Goal: Task Accomplishment & Management: Complete application form

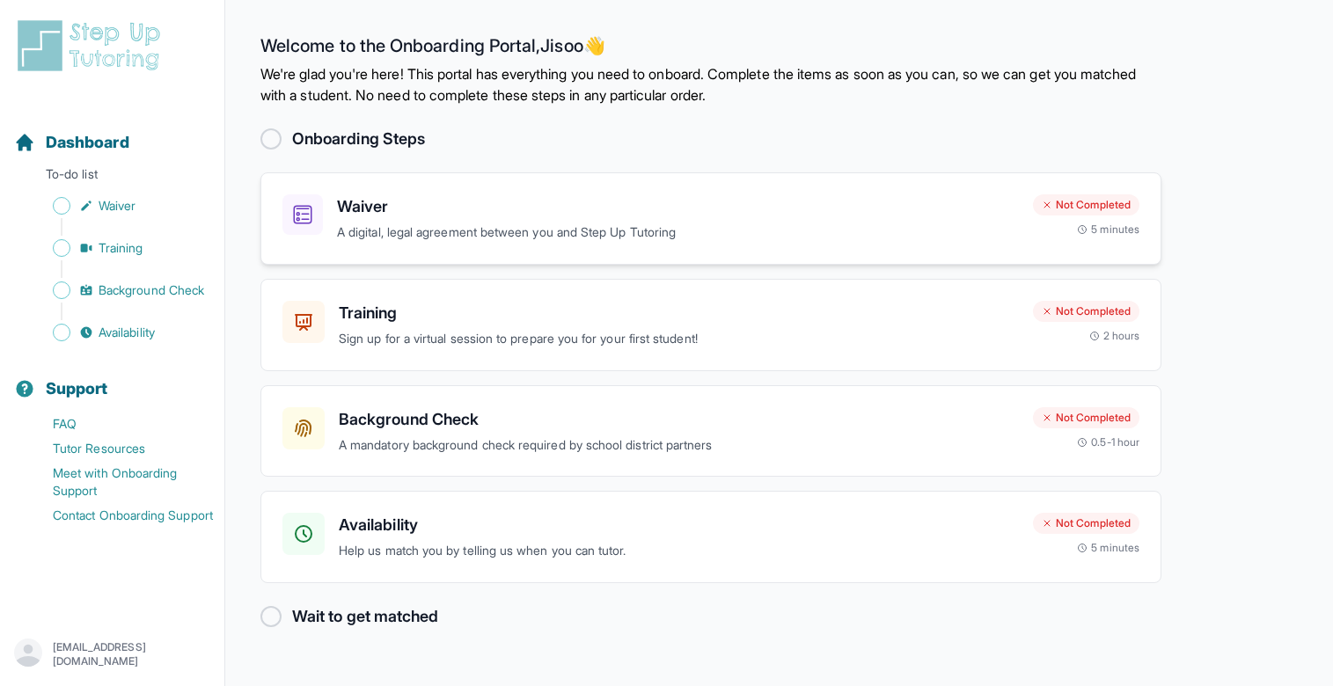
click at [466, 221] on div "Waiver A digital, legal agreement between you and Step Up Tutoring" at bounding box center [678, 218] width 682 height 48
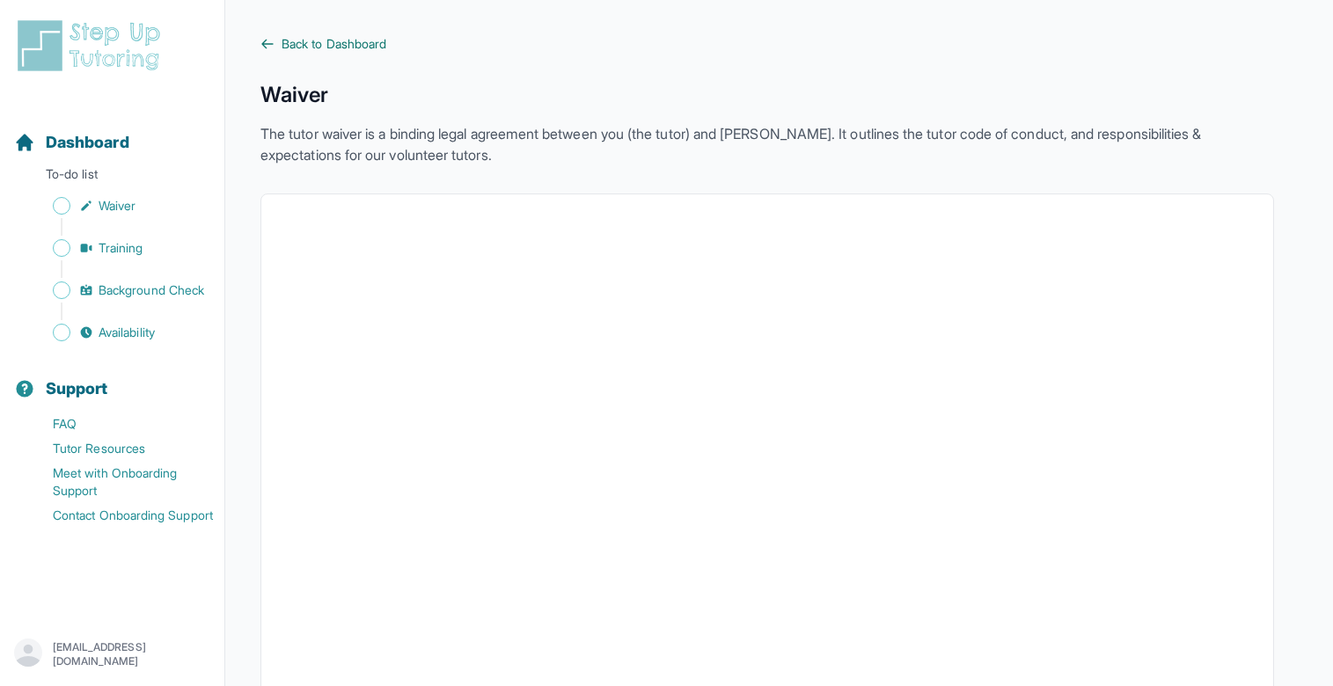
click at [273, 40] on icon at bounding box center [267, 44] width 14 height 14
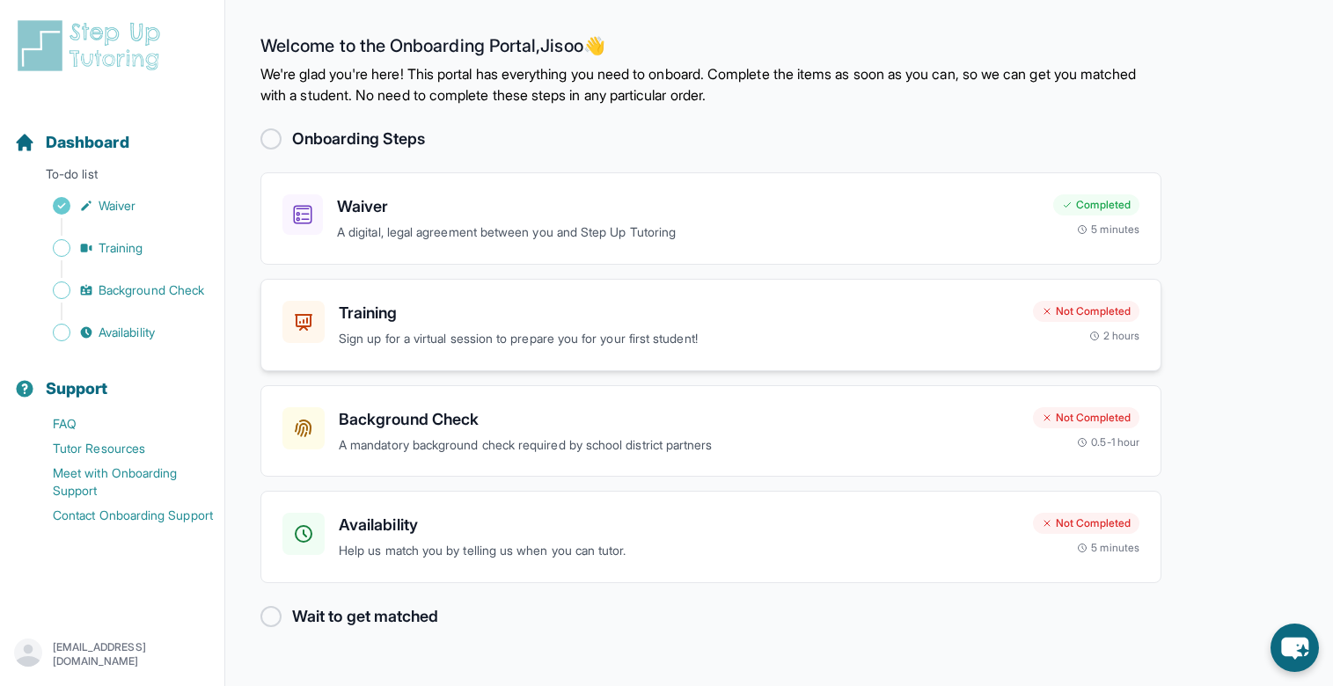
click at [362, 327] on div "Training Sign up for a virtual session to prepare you for your first student!" at bounding box center [679, 325] width 680 height 48
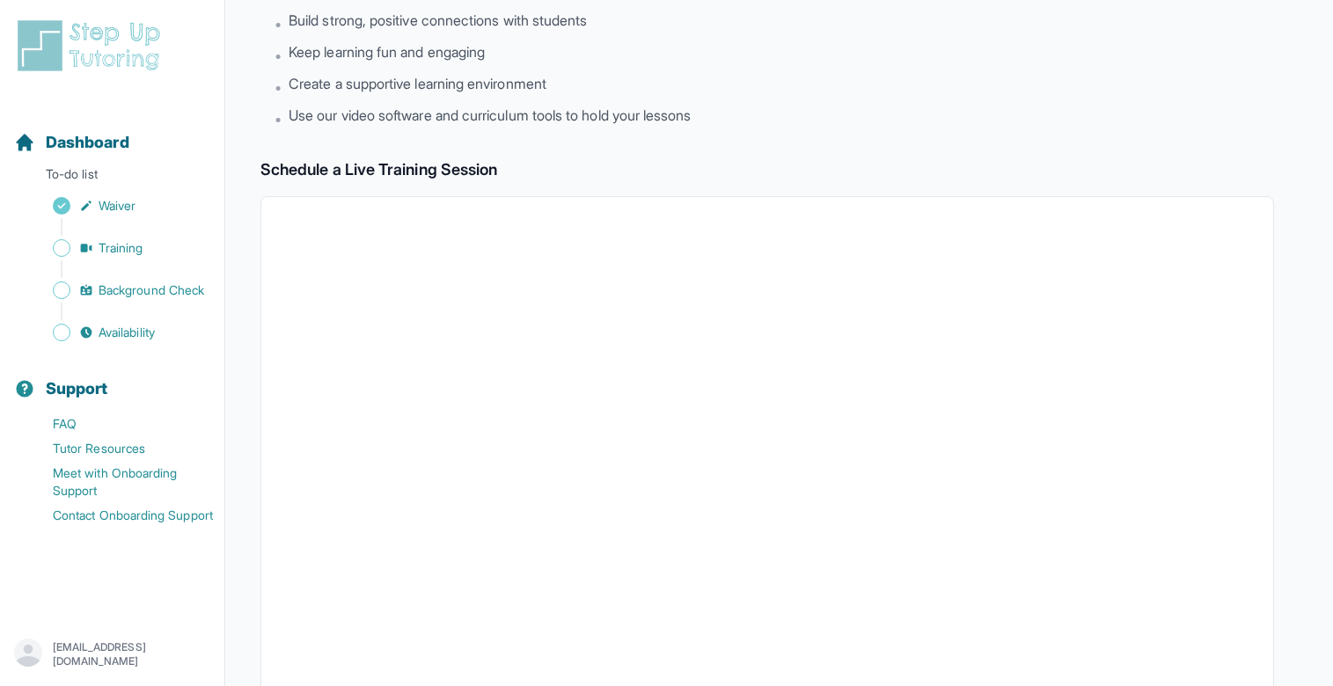
scroll to position [149, 0]
click at [477, 130] on div "Back to Dashboard Training Join fellow tutors and an expert trainer for an inte…" at bounding box center [766, 471] width 1013 height 1168
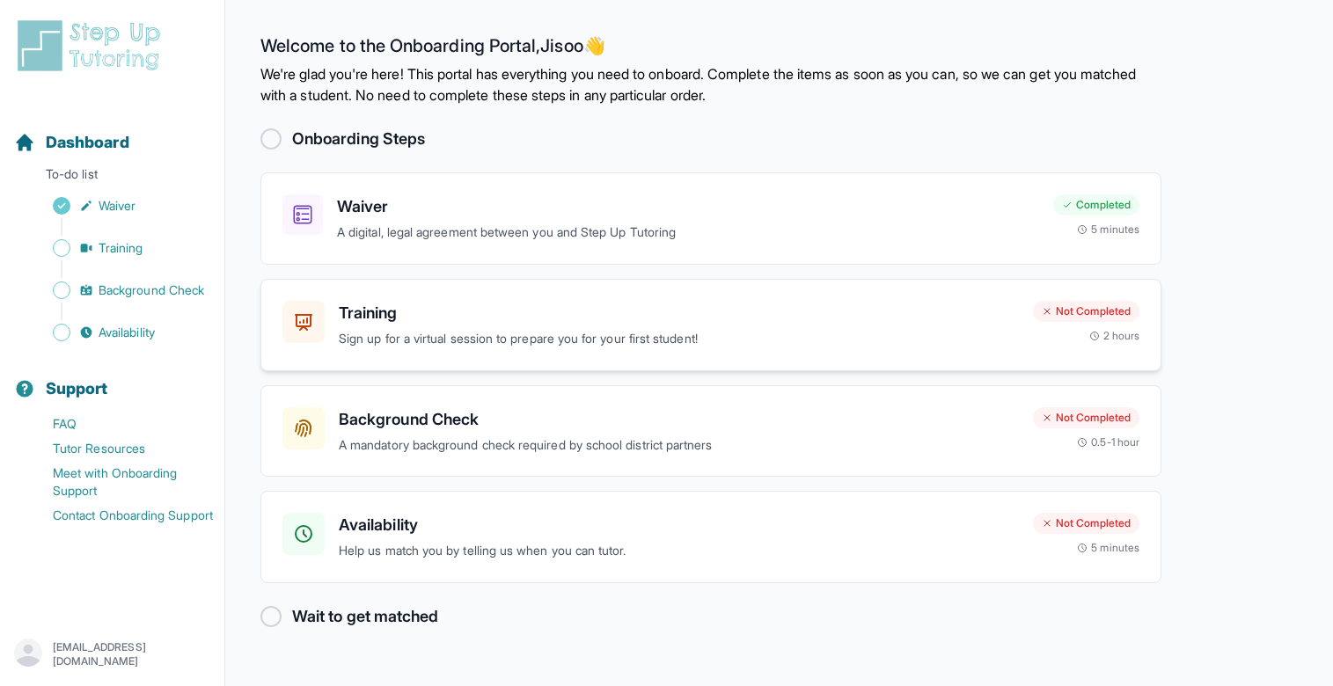
click at [957, 318] on h3 "Training" at bounding box center [679, 313] width 680 height 25
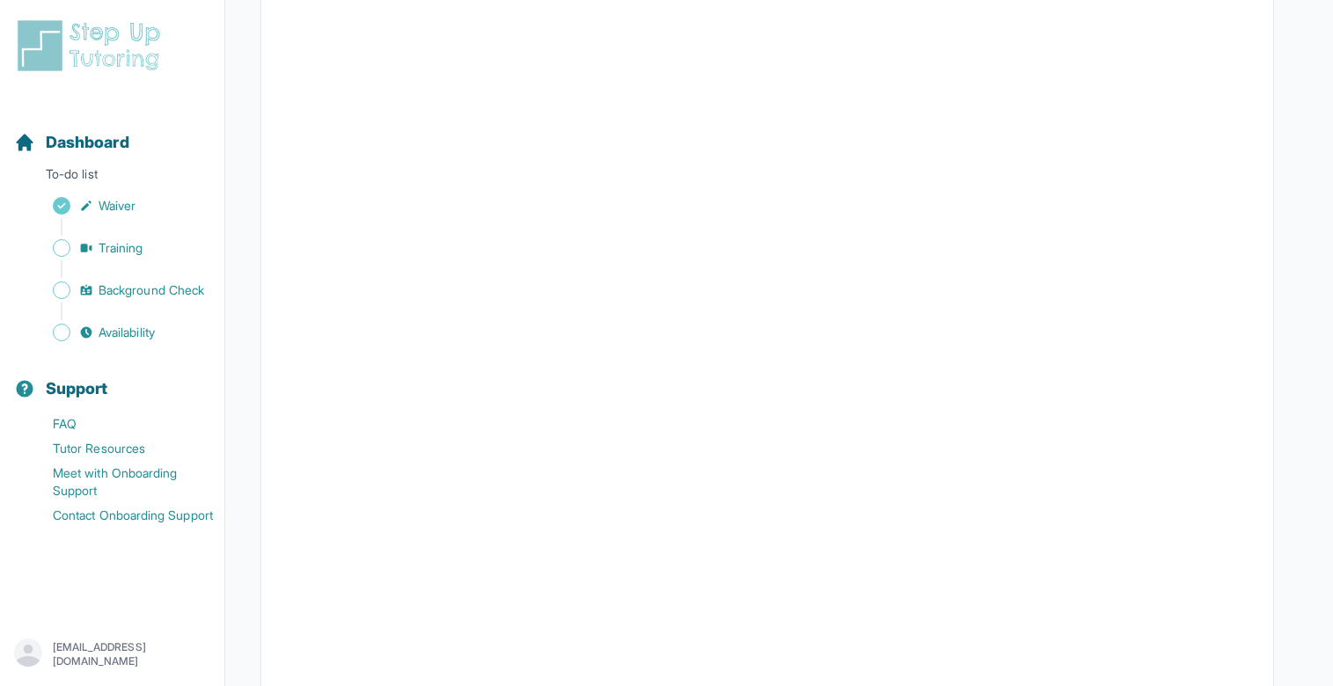
scroll to position [380, 0]
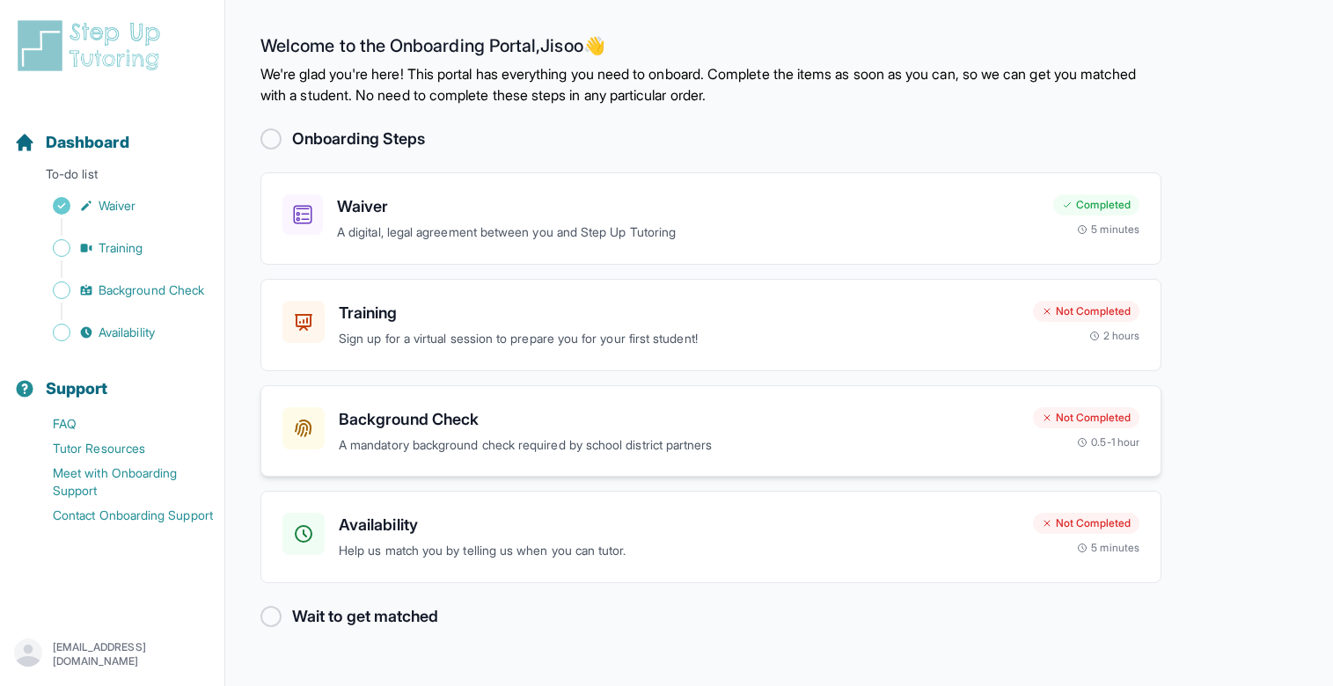
click at [481, 435] on p "A mandatory background check required by school district partners" at bounding box center [679, 445] width 680 height 20
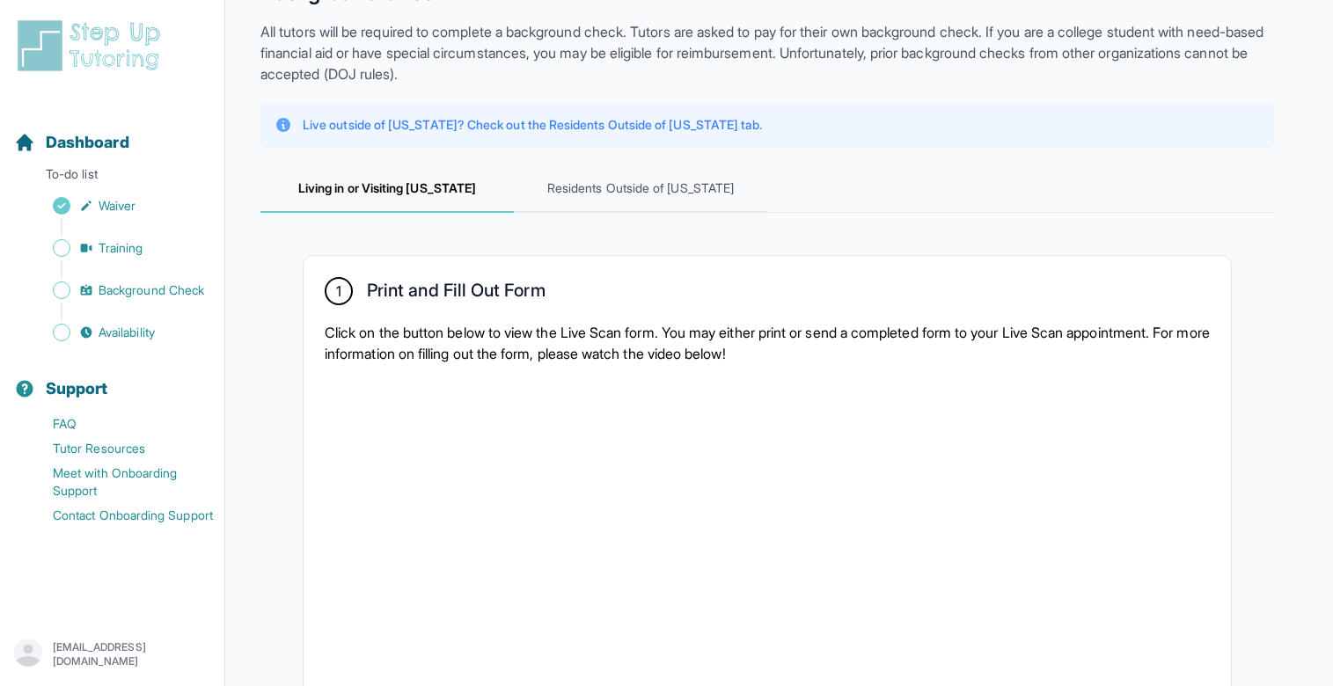
scroll to position [104, 1]
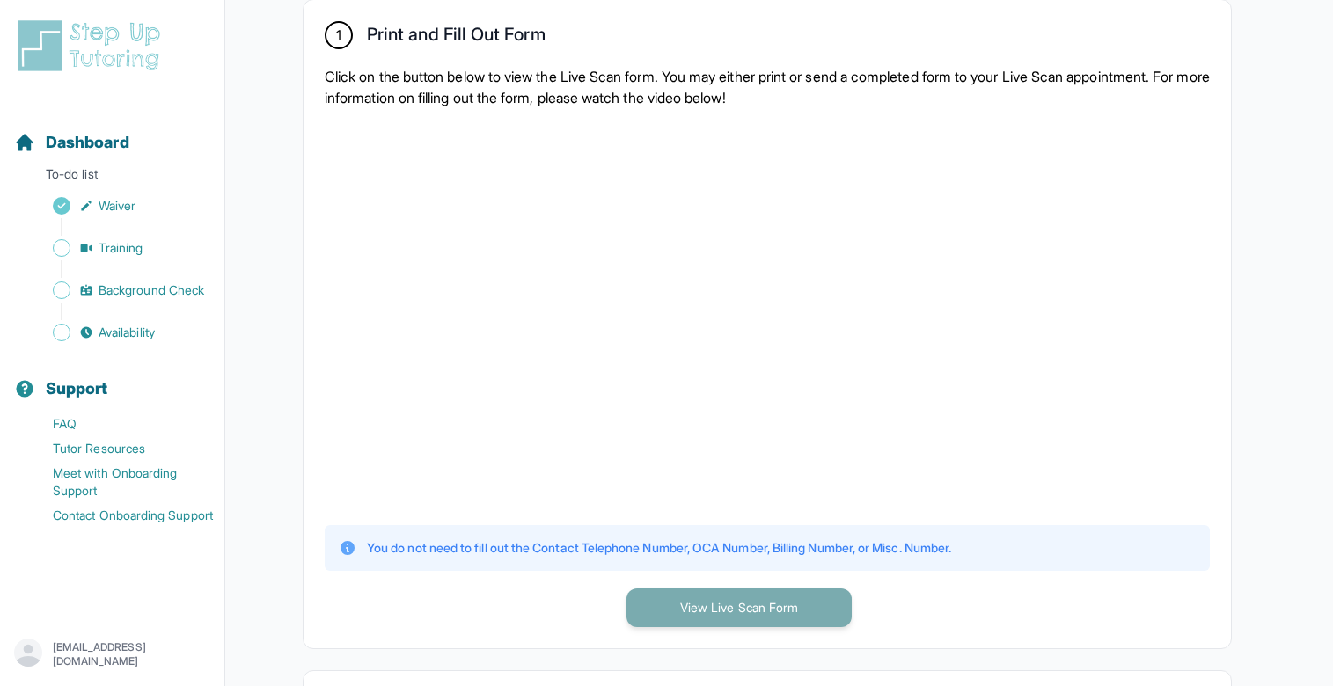
click at [728, 600] on button "View Live Scan Form" at bounding box center [738, 608] width 225 height 39
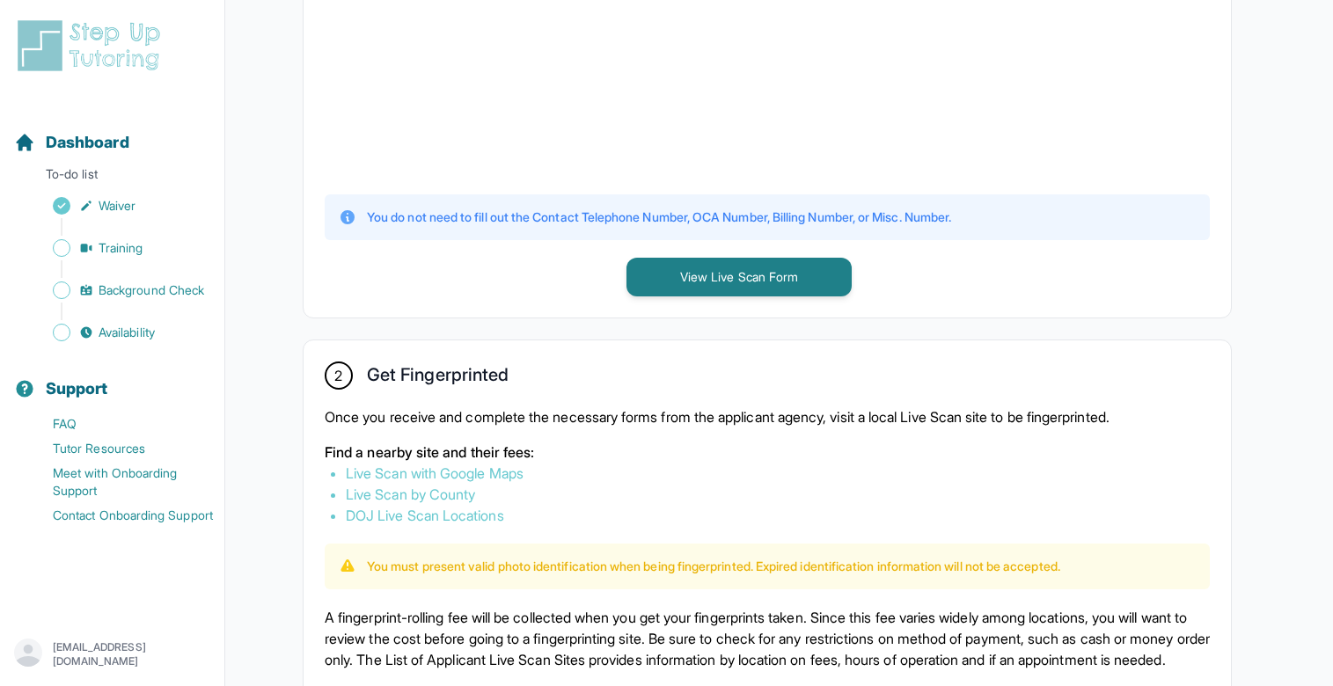
scroll to position [691, 0]
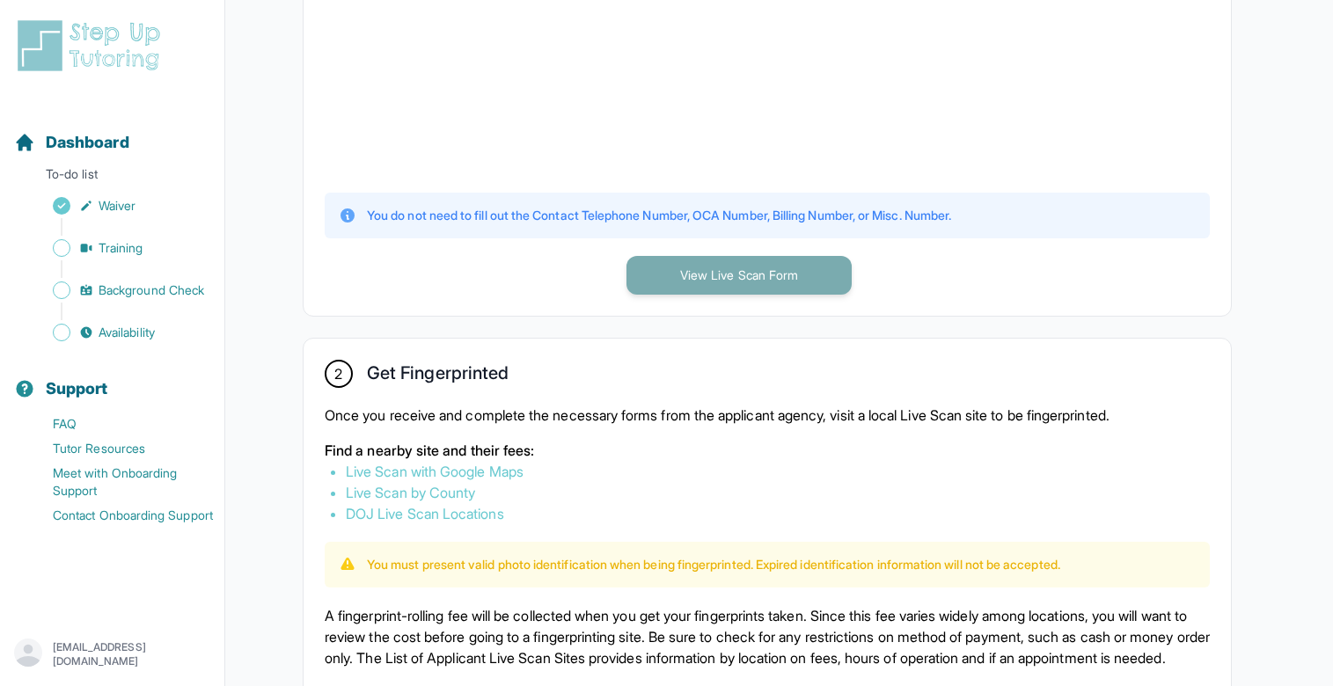
click at [753, 269] on button "View Live Scan Form" at bounding box center [738, 275] width 225 height 39
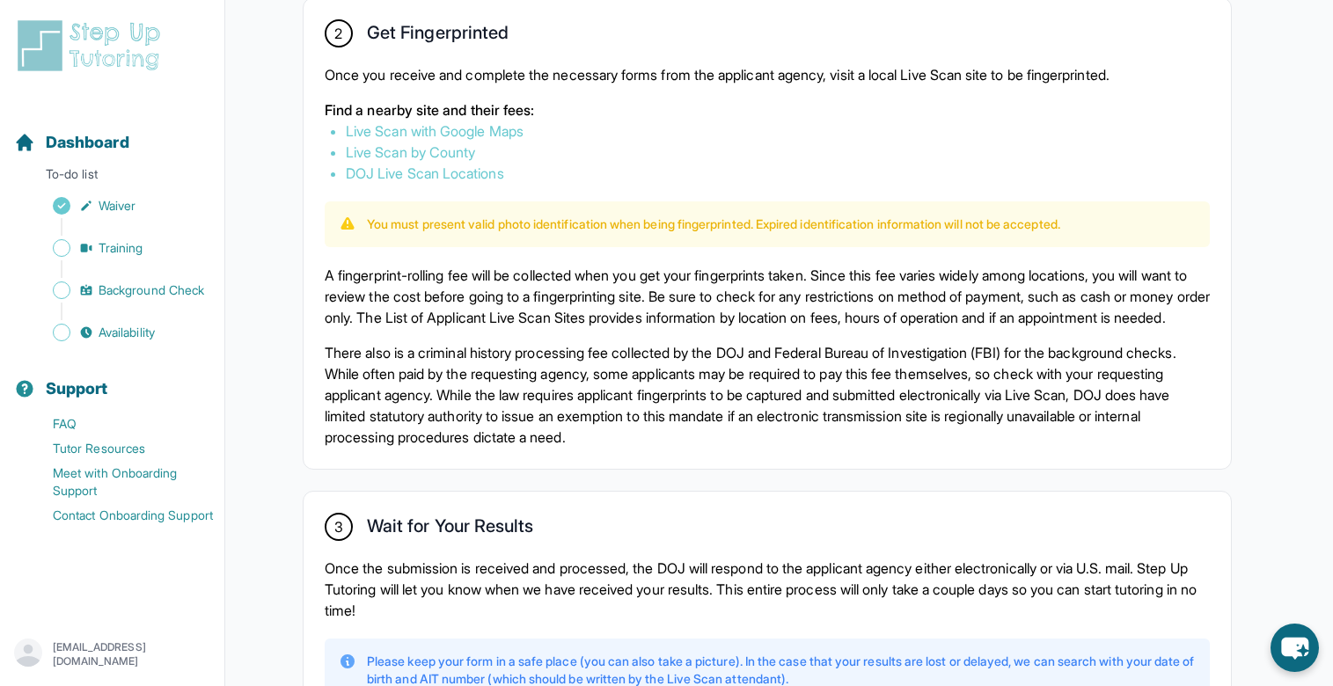
scroll to position [1032, 0]
click at [378, 129] on link "Live Scan with Google Maps" at bounding box center [435, 130] width 178 height 18
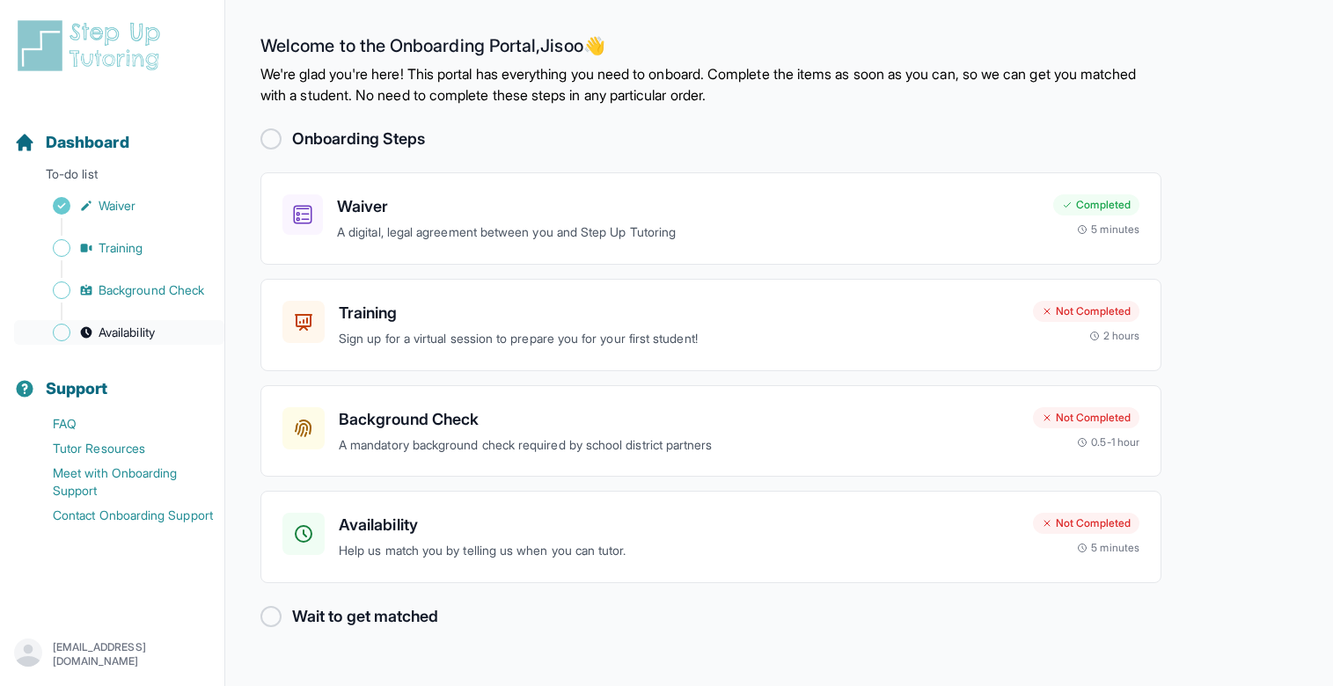
click at [55, 333] on span "Sidebar" at bounding box center [62, 333] width 18 height 18
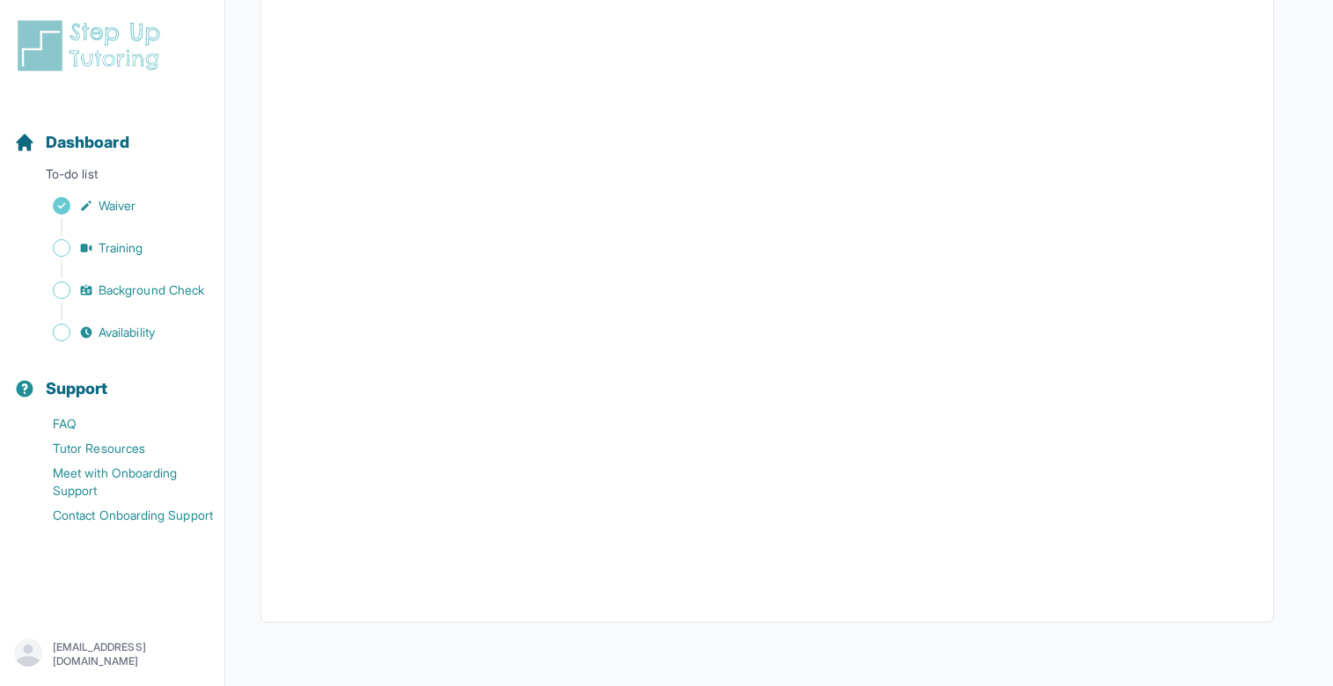
scroll to position [336, 0]
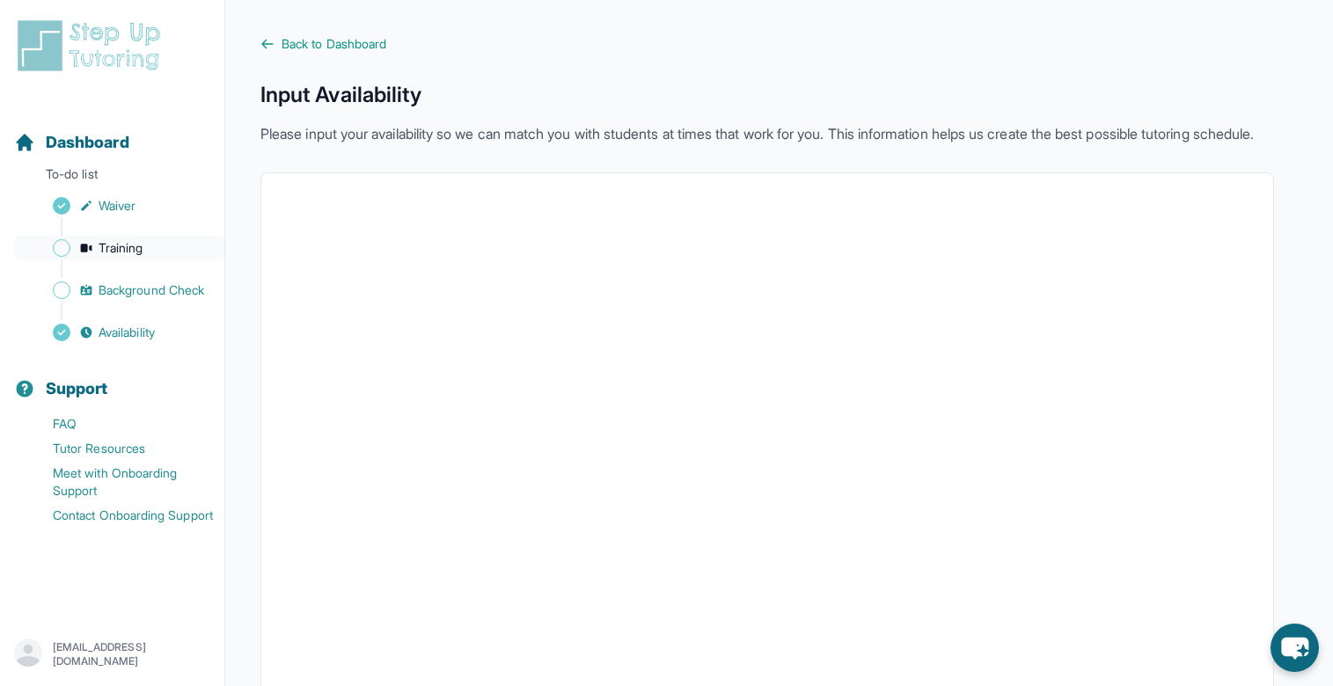
click at [103, 245] on span "Training" at bounding box center [121, 248] width 45 height 18
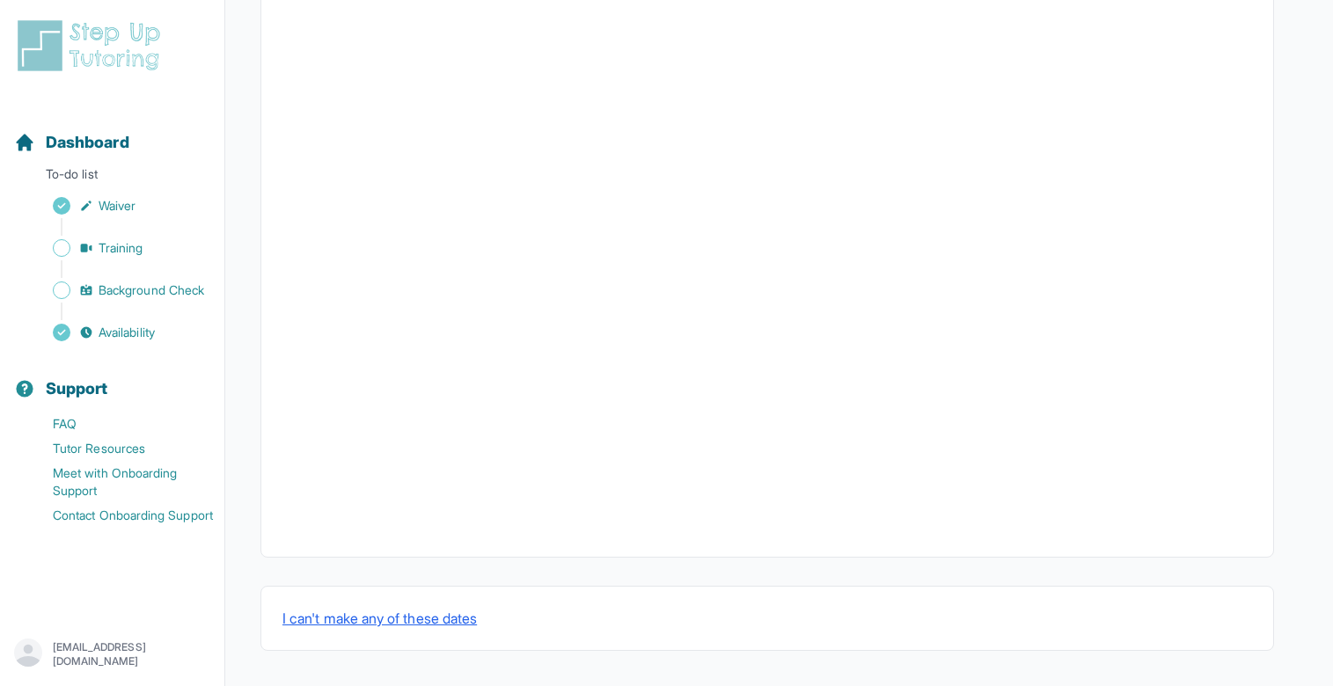
scroll to position [552, 0]
click at [62, 248] on span "Sidebar" at bounding box center [62, 248] width 18 height 18
click at [63, 289] on span "Sidebar" at bounding box center [62, 291] width 18 height 18
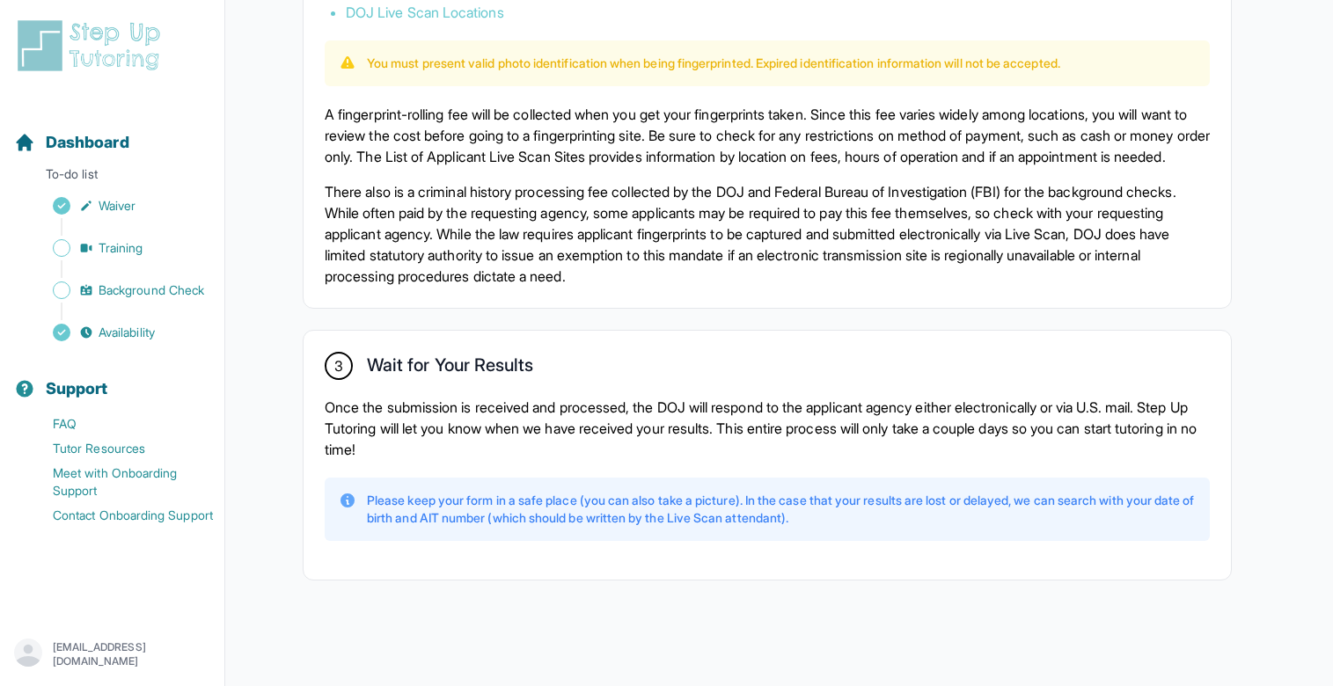
scroll to position [1213, 0]
click at [156, 285] on span "Background Check" at bounding box center [152, 291] width 106 height 18
click at [68, 283] on span "Sidebar" at bounding box center [62, 291] width 18 height 18
click at [117, 234] on div "Sidebar" at bounding box center [115, 227] width 203 height 18
click at [117, 242] on span "Training" at bounding box center [121, 248] width 45 height 18
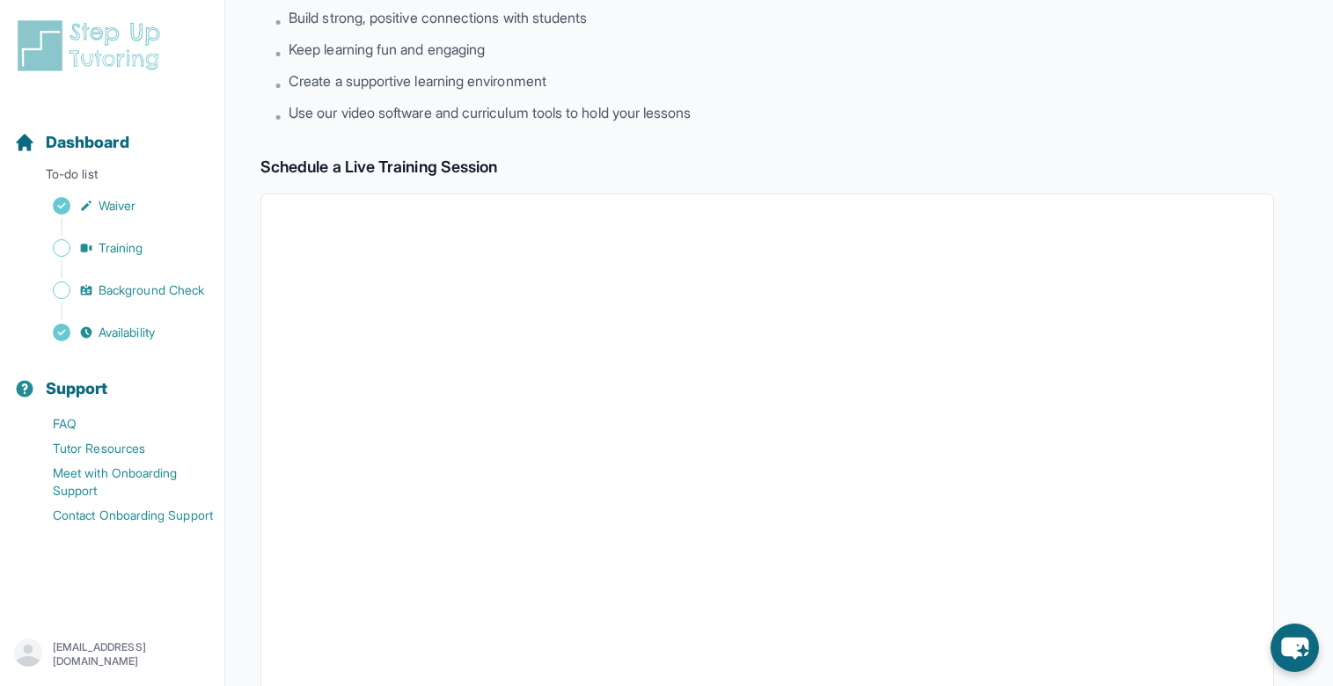
scroll to position [153, 0]
click at [59, 139] on span "Dashboard" at bounding box center [88, 142] width 84 height 25
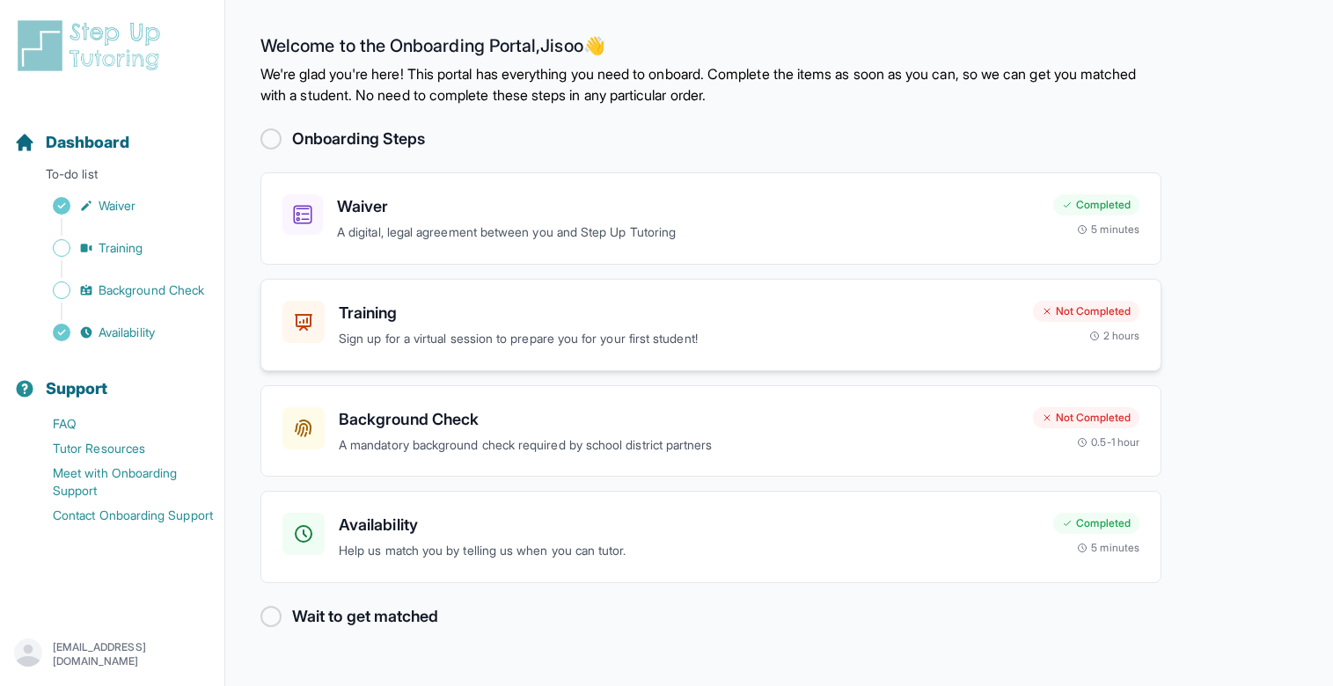
click at [493, 347] on p "Sign up for a virtual session to prepare you for your first student!" at bounding box center [679, 339] width 680 height 20
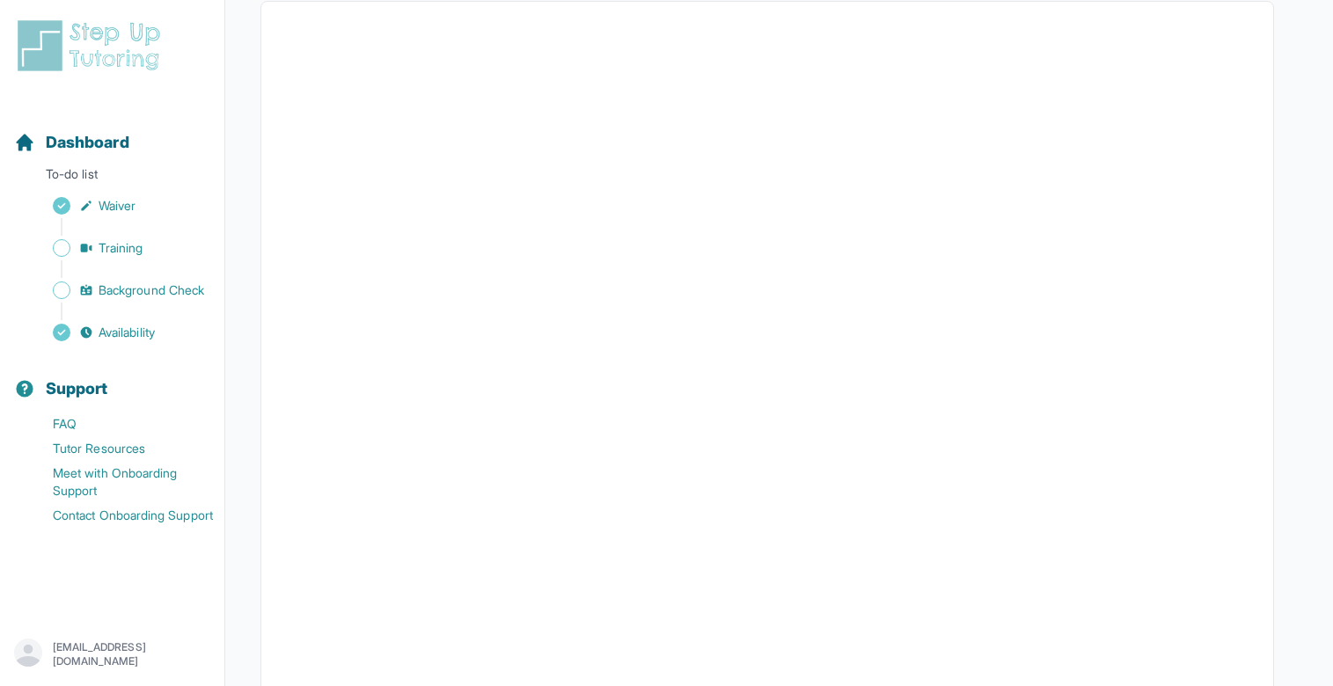
scroll to position [362, 0]
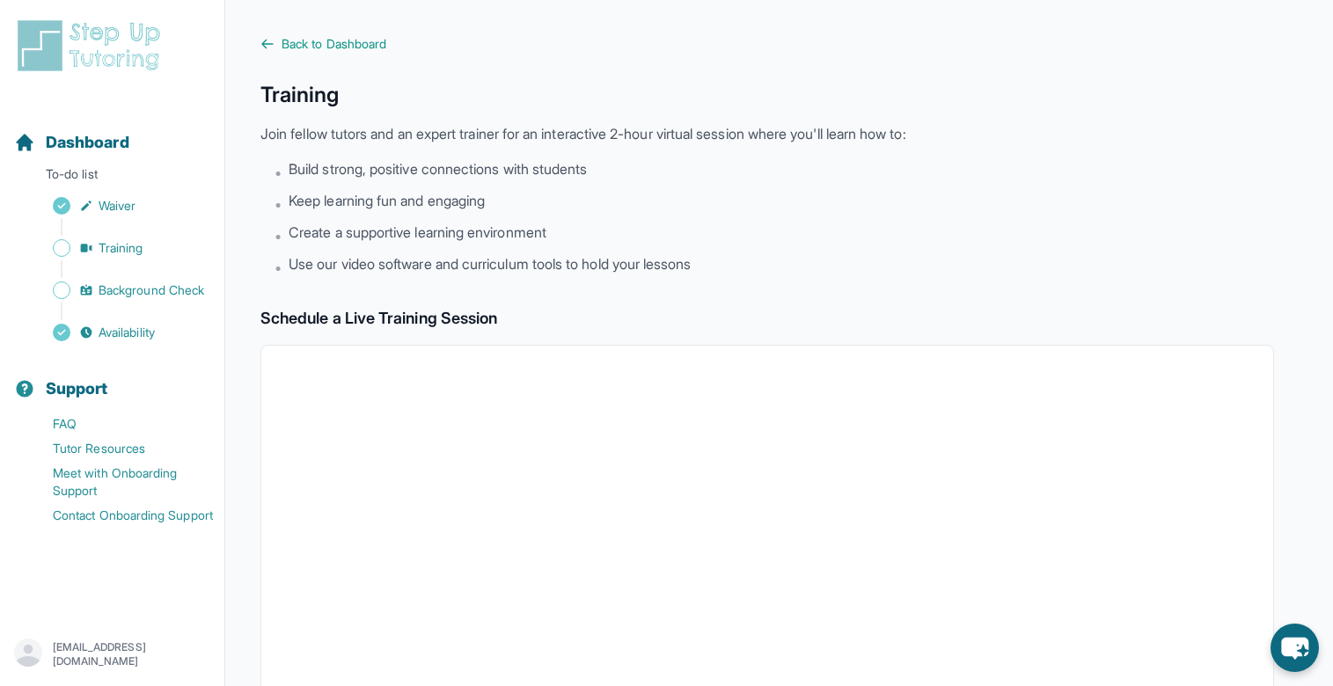
click at [780, 326] on h2 "Schedule a Live Training Session" at bounding box center [766, 318] width 1013 height 25
click at [326, 38] on span "Back to Dashboard" at bounding box center [334, 44] width 105 height 18
